Goal: Task Accomplishment & Management: Use online tool/utility

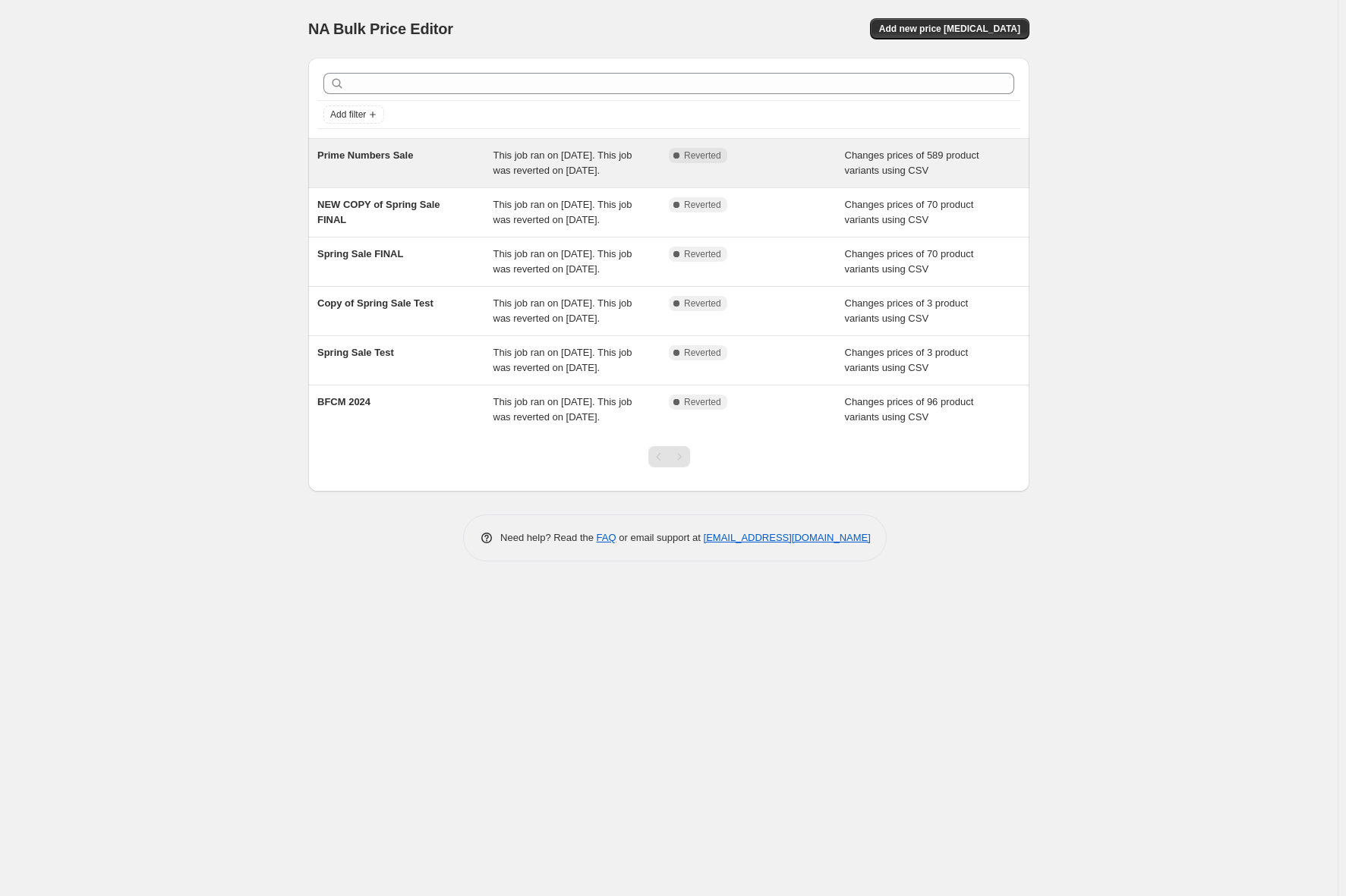
click at [441, 174] on div "Prime Numbers Sale" at bounding box center [405, 163] width 176 height 30
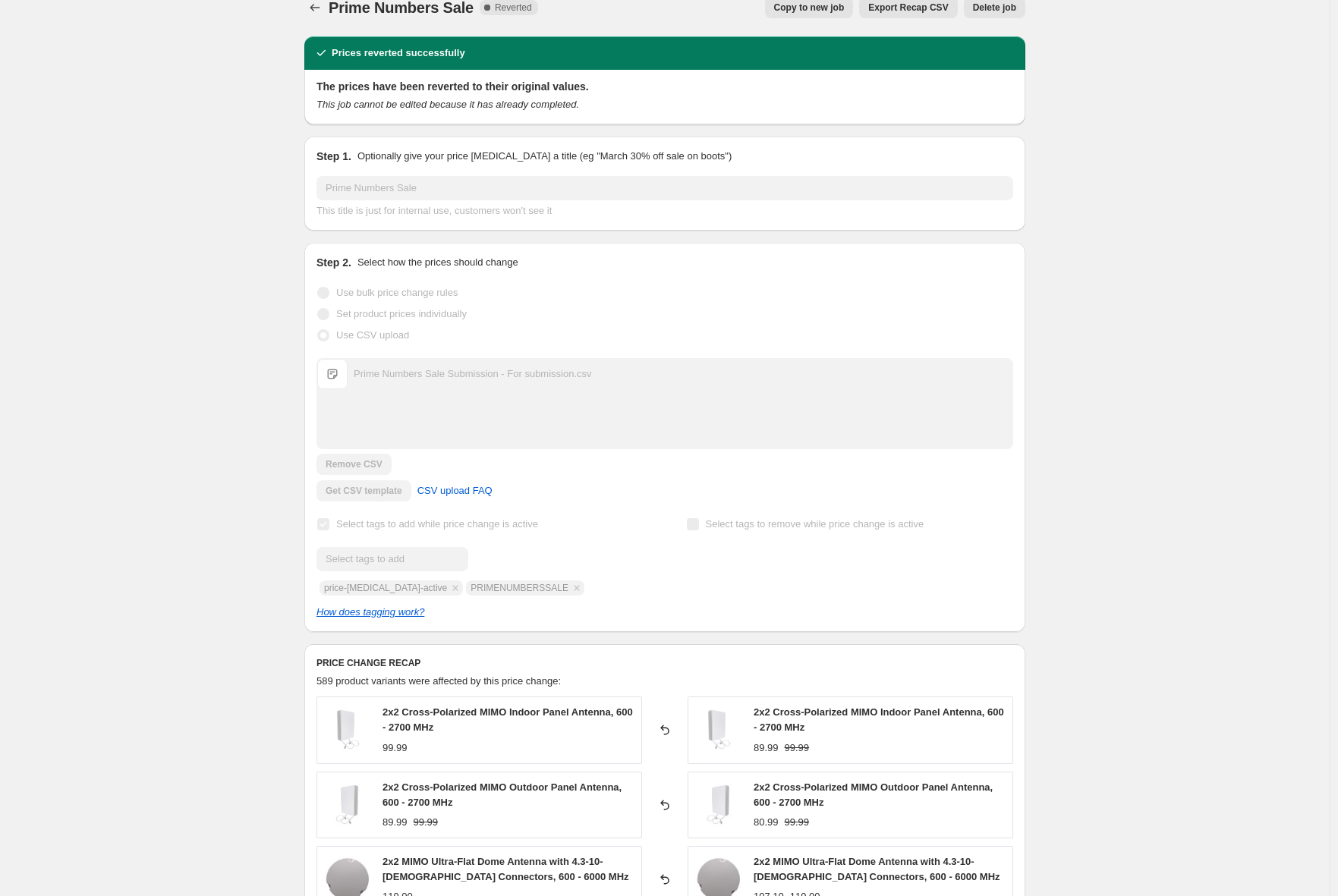
scroll to position [12, 0]
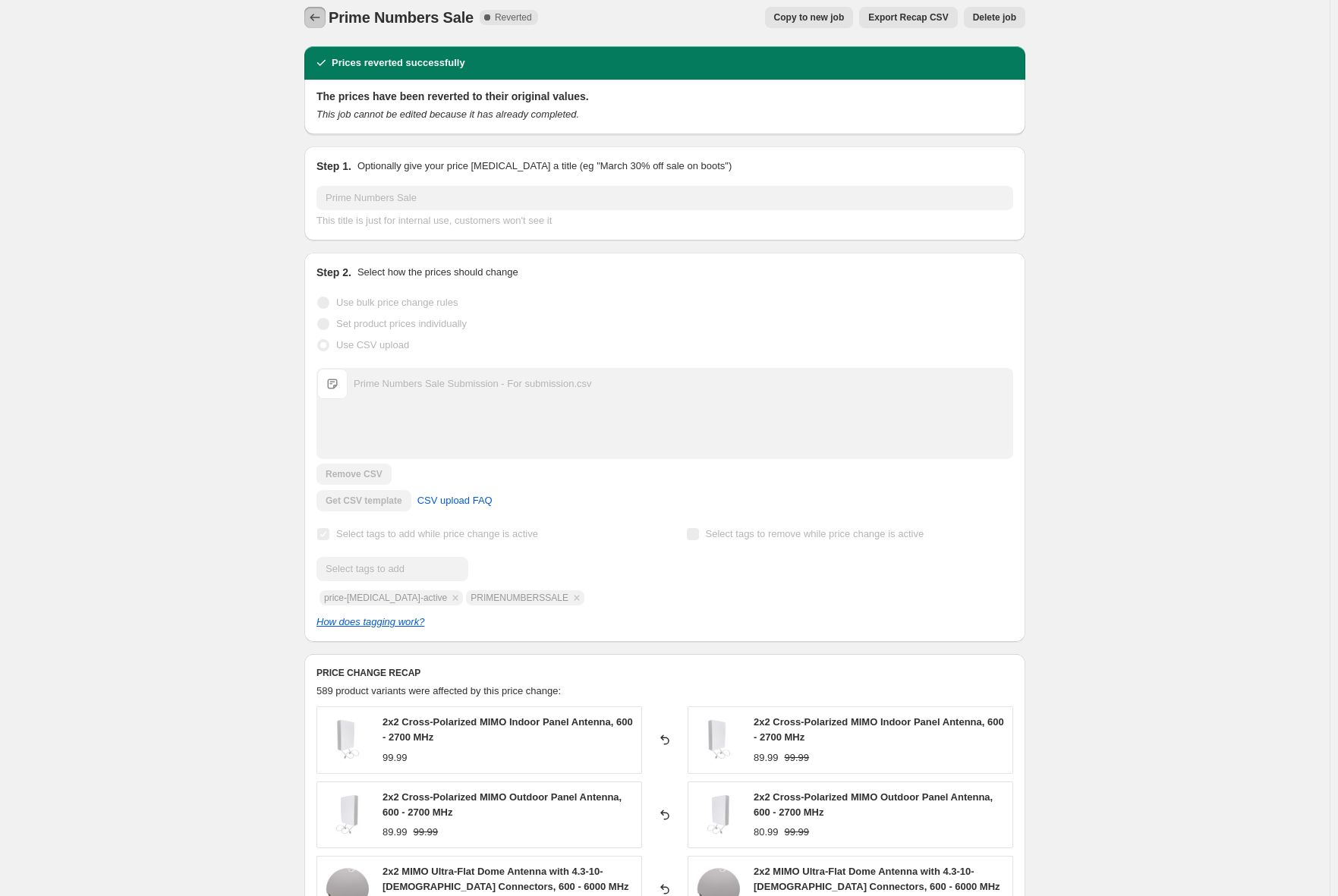
click at [316, 22] on icon "Price change jobs" at bounding box center [315, 18] width 16 height 16
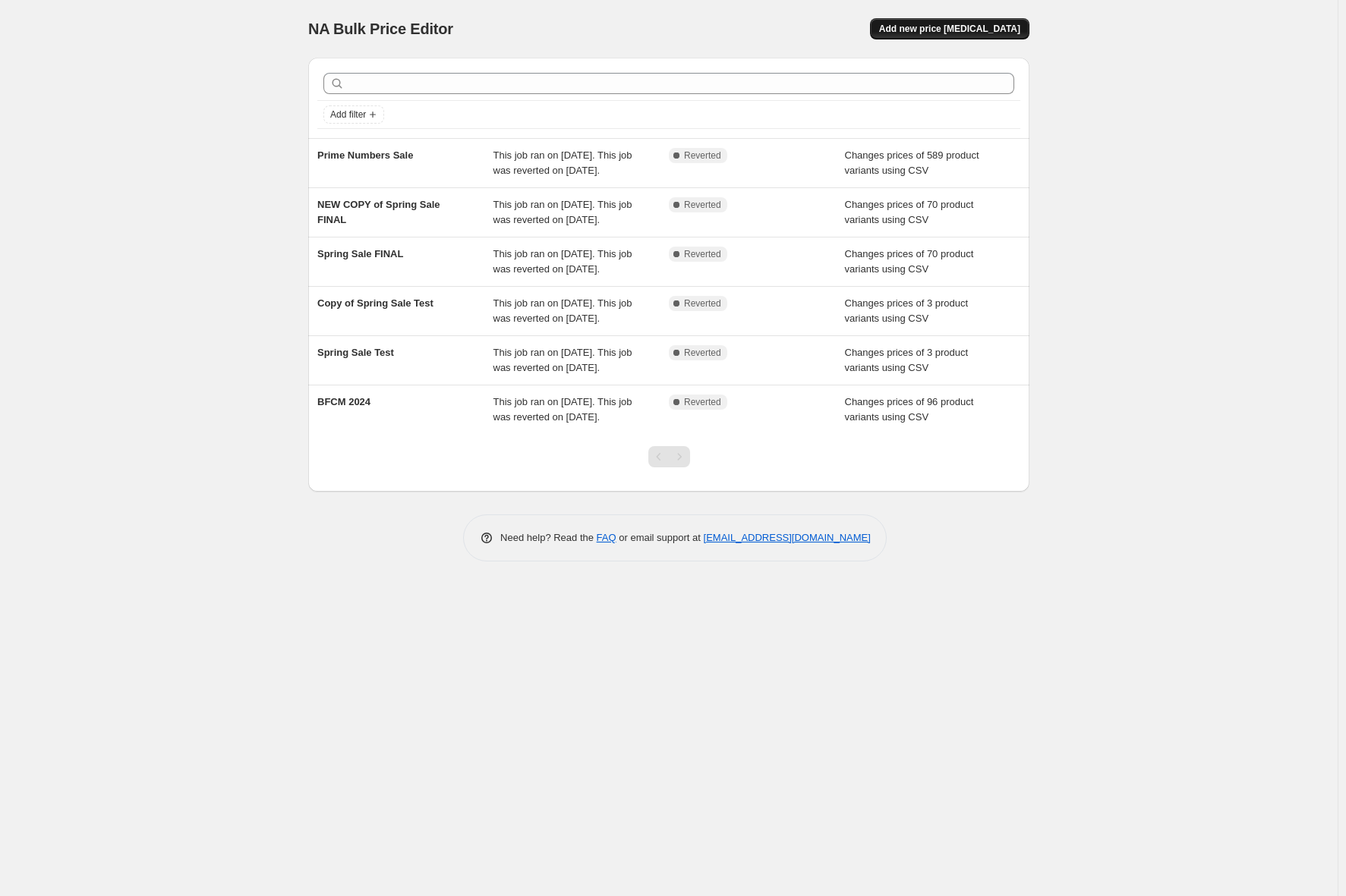
click at [930, 32] on span "Add new price [MEDICAL_DATA]" at bounding box center [950, 29] width 141 height 12
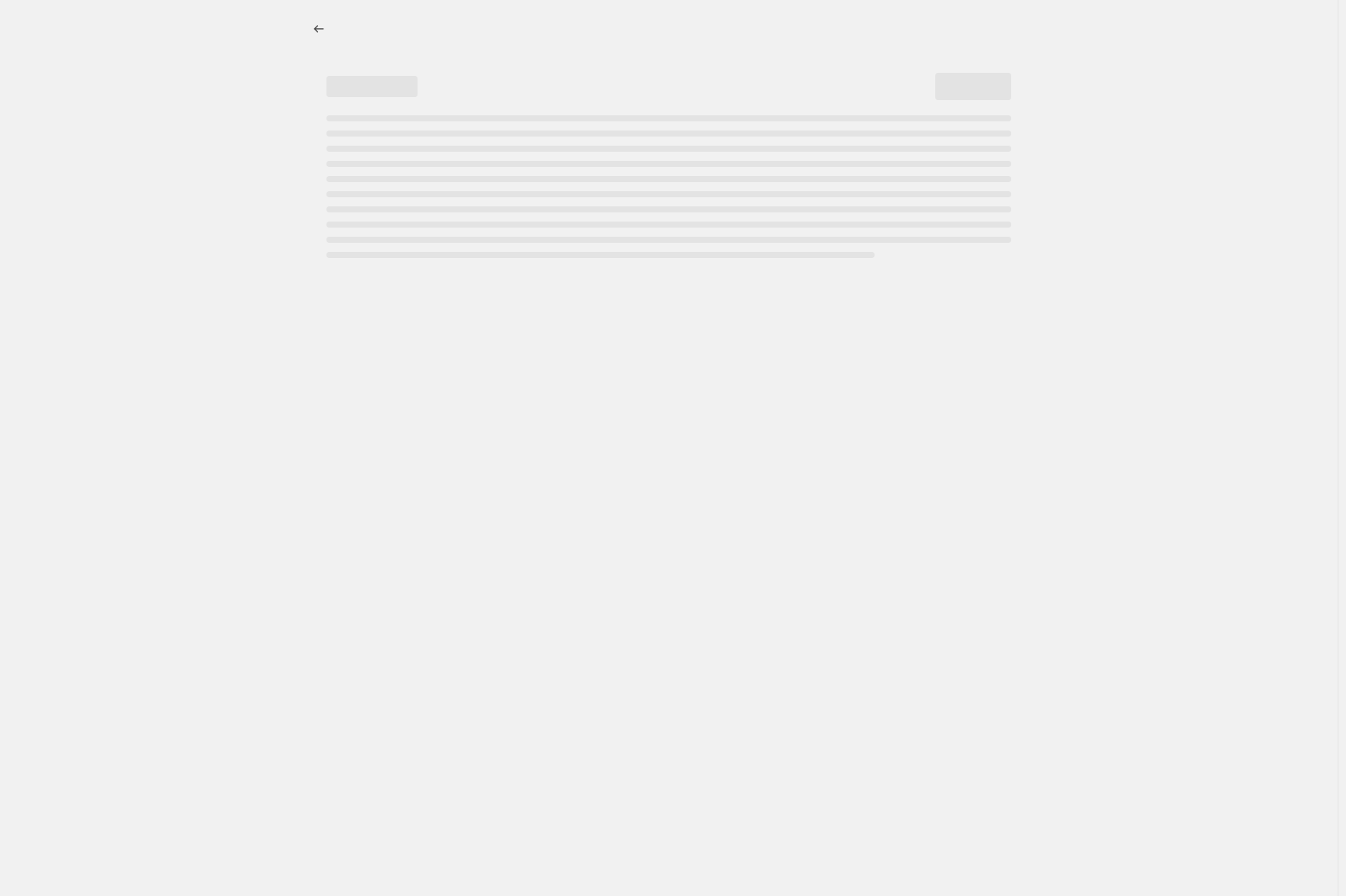
select select "percentage"
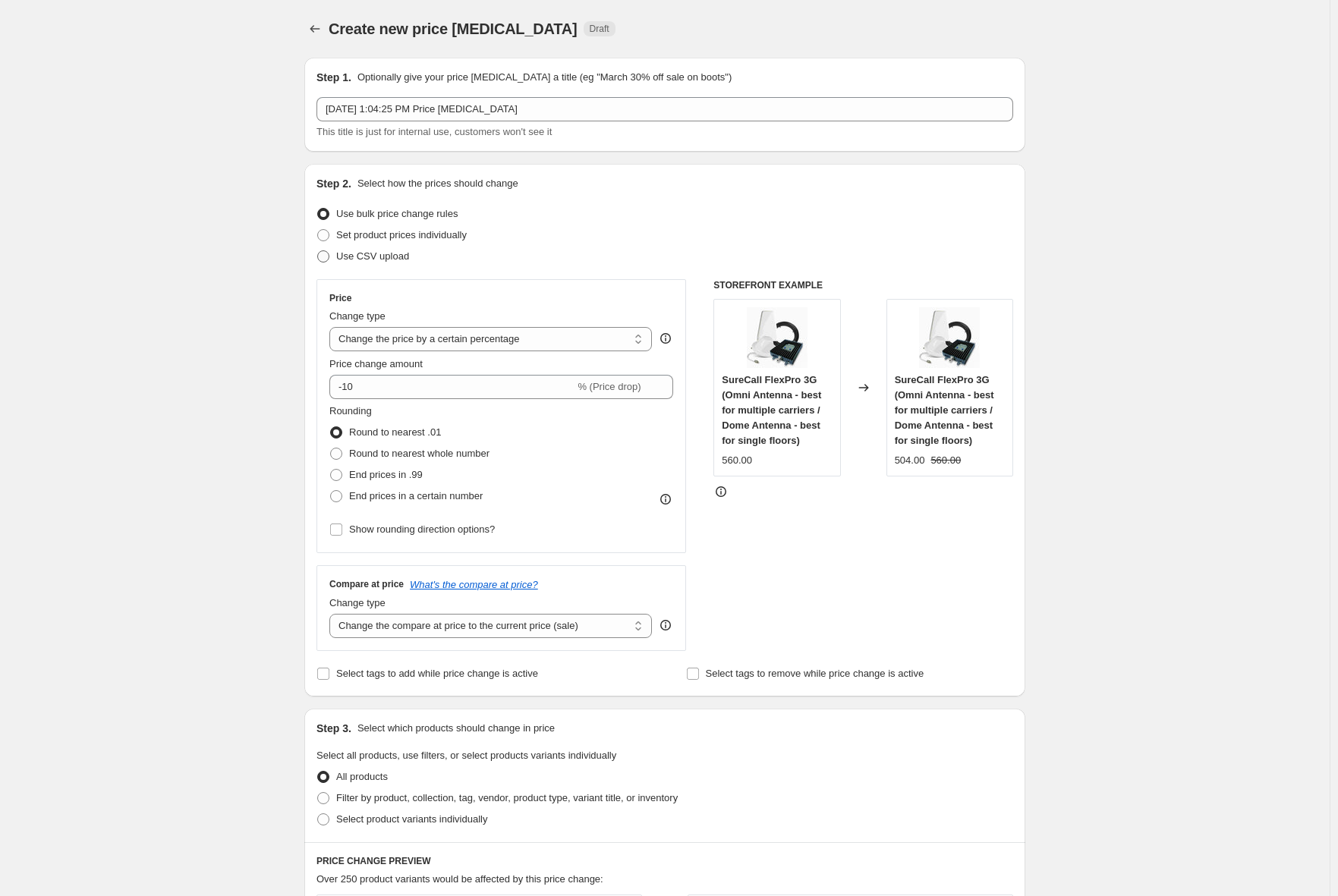
click at [378, 253] on span "Use CSV upload" at bounding box center [373, 256] width 73 height 12
click at [318, 251] on input "Use CSV upload" at bounding box center [317, 250] width 1 height 1
radio input "true"
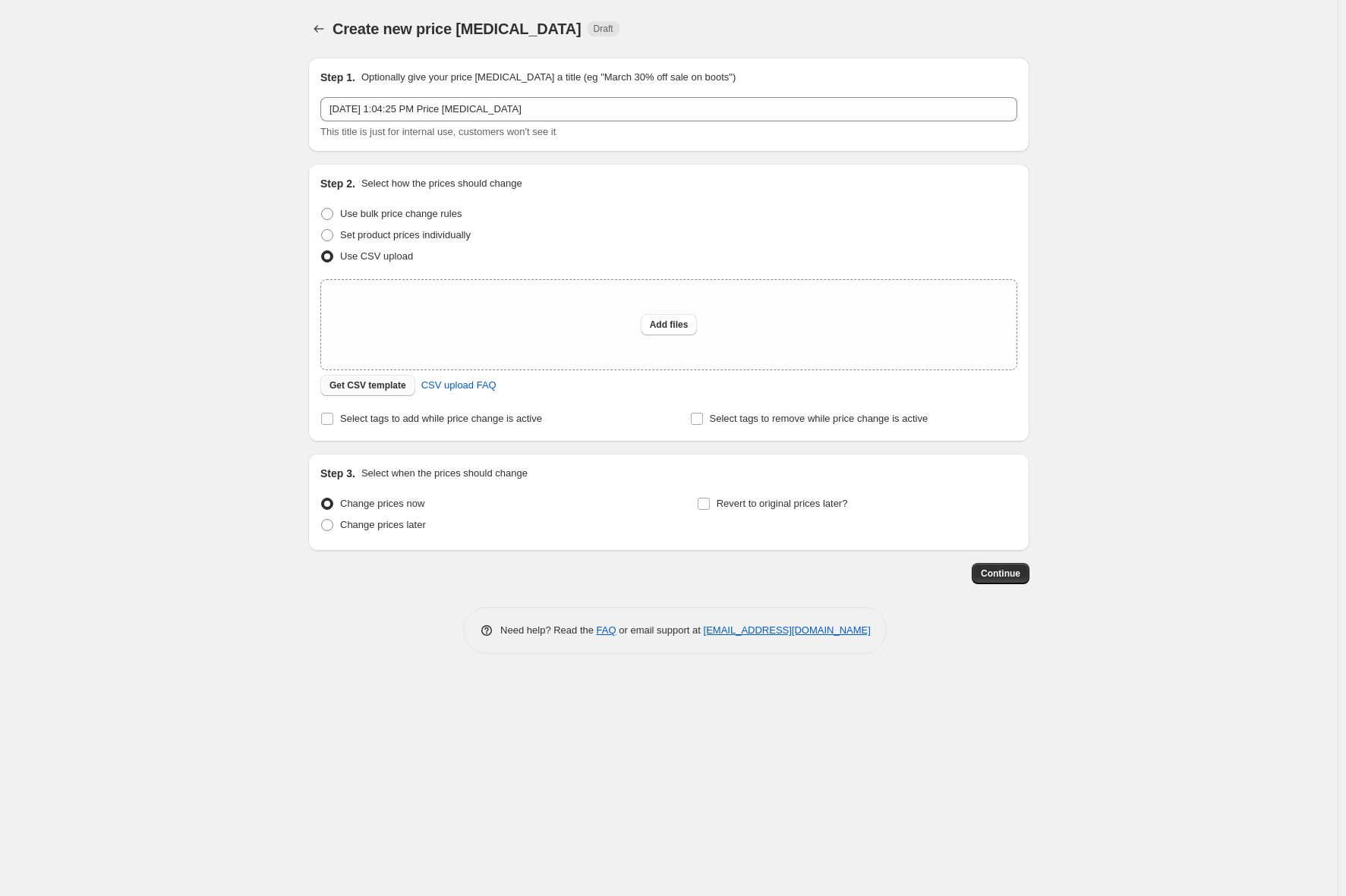
click at [385, 382] on span "Get CSV template" at bounding box center [368, 385] width 77 height 12
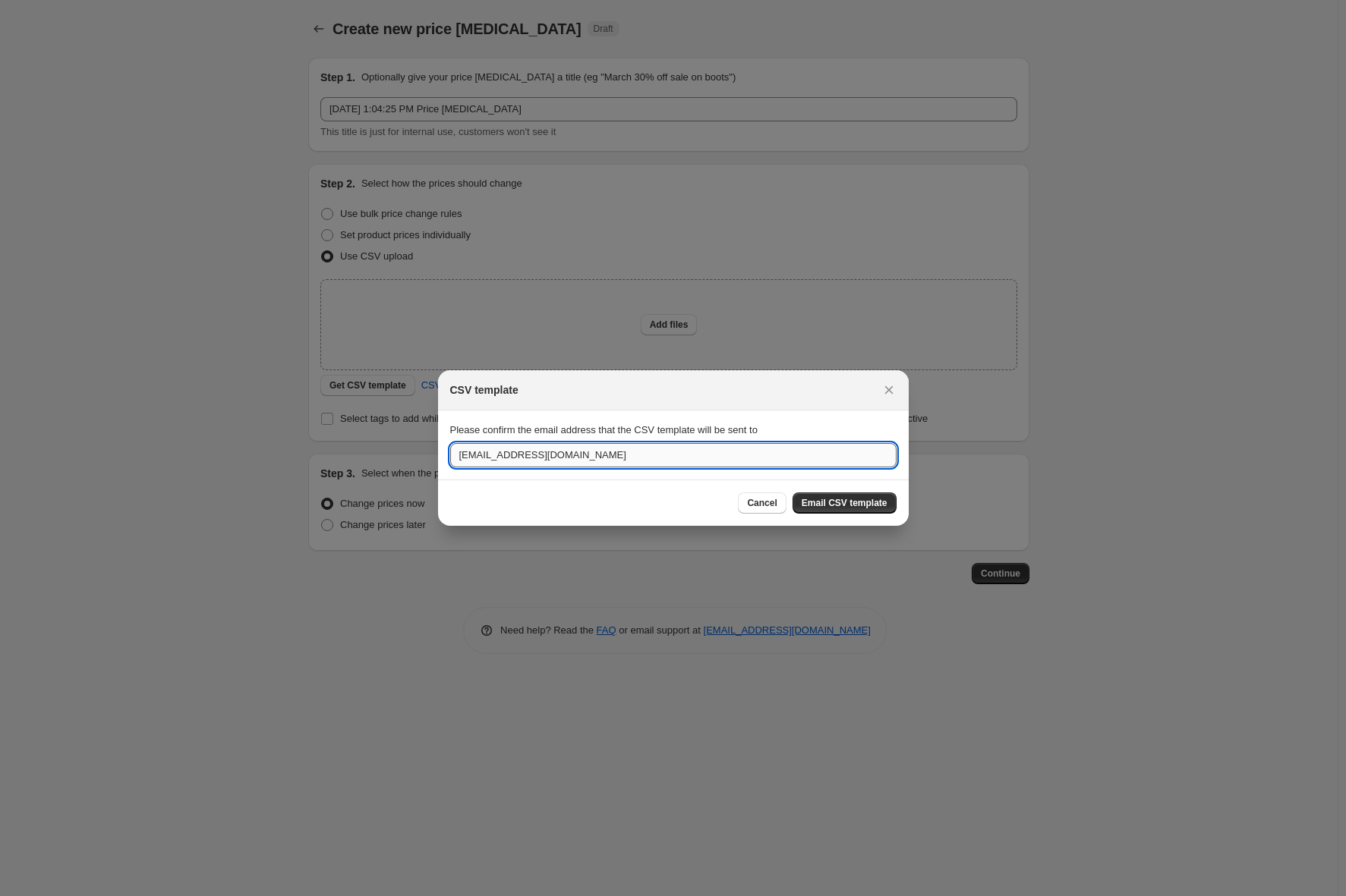
click at [712, 460] on input "[EMAIL_ADDRESS][DOMAIN_NAME]" at bounding box center [674, 455] width 447 height 24
type input "[PERSON_NAME][EMAIL_ADDRESS][DOMAIN_NAME]"
click at [864, 508] on span "Email CSV template" at bounding box center [844, 503] width 86 height 12
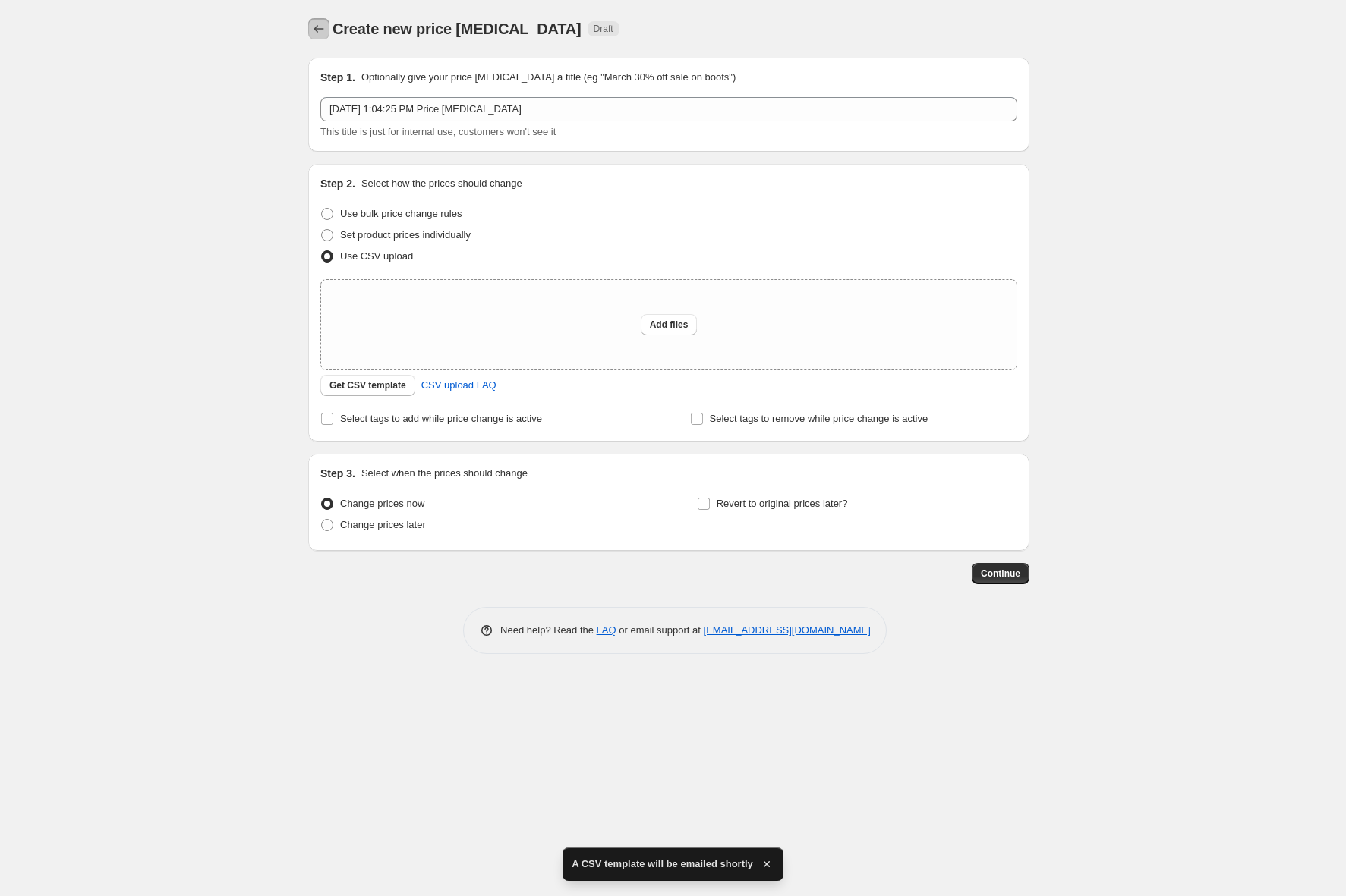
click at [322, 34] on icon "Price change jobs" at bounding box center [319, 29] width 16 height 16
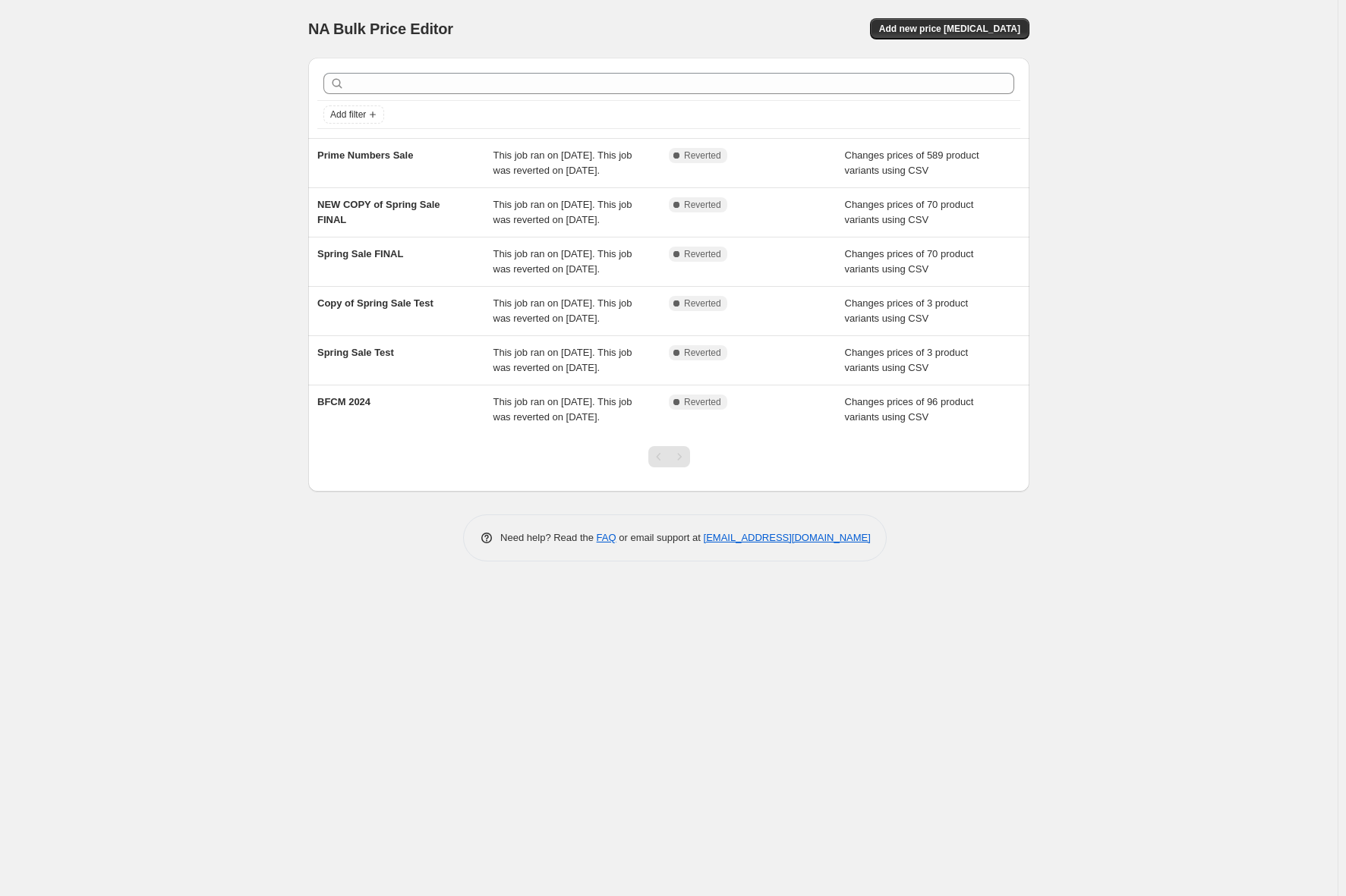
click at [220, 122] on div "NA Bulk Price Editor. This page is ready NA Bulk Price Editor Add new price [ME…" at bounding box center [668, 448] width 1337 height 896
